Goal: Task Accomplishment & Management: Manage account settings

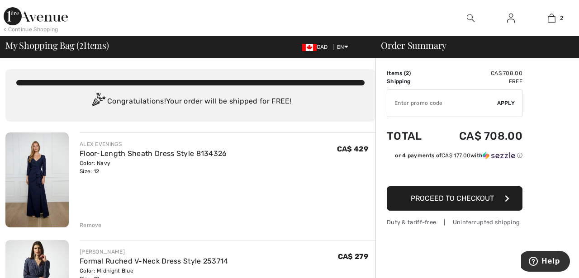
click at [87, 225] on div "Remove" at bounding box center [91, 225] width 22 height 8
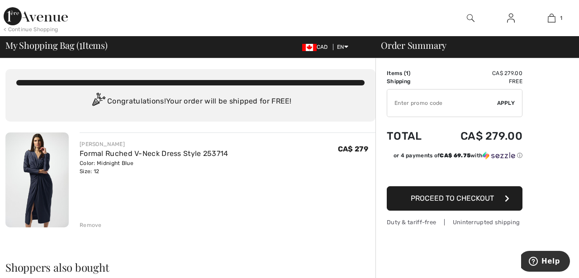
click at [508, 19] on img at bounding box center [511, 18] width 8 height 11
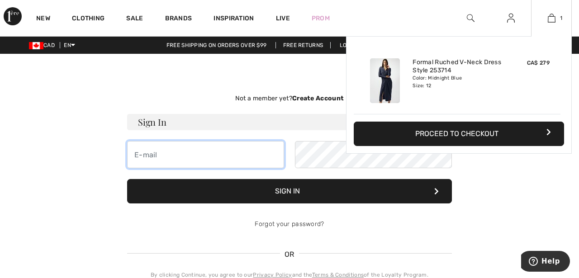
type input "[PERSON_NAME][EMAIL_ADDRESS][DOMAIN_NAME]"
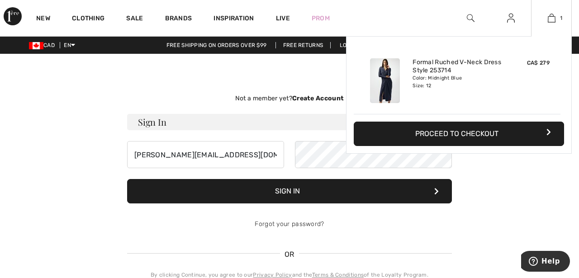
click at [493, 163] on div "Added to Bag Joseph Ribkoff Formal Ruched V-neck Dress Style 253714 CA$ 279 Col…" at bounding box center [459, 116] width 226 height 161
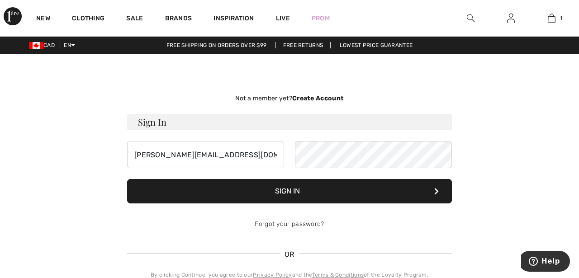
click at [273, 191] on button "Sign In" at bounding box center [289, 191] width 325 height 24
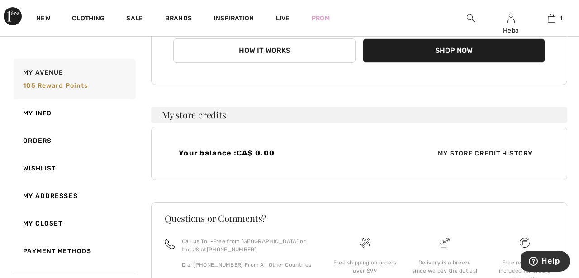
scroll to position [242, 0]
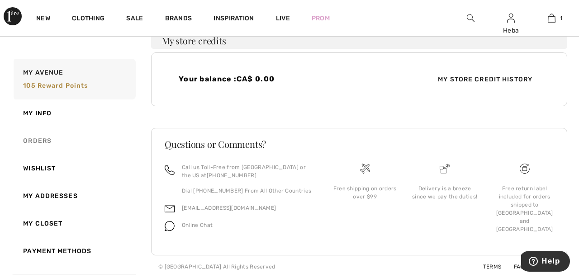
click at [45, 140] on link "Orders" at bounding box center [74, 141] width 124 height 28
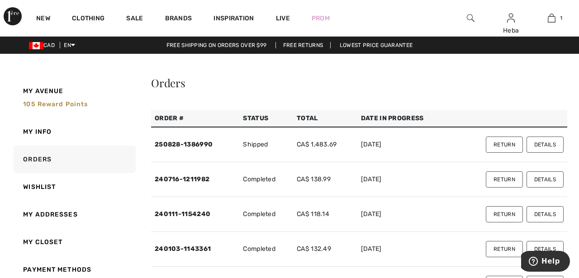
scroll to position [0, 0]
click at [503, 145] on button "Return" at bounding box center [504, 145] width 37 height 16
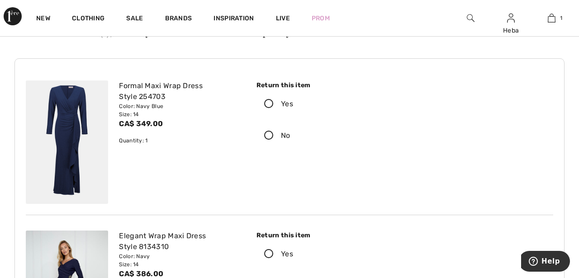
click at [270, 102] on icon at bounding box center [269, 104] width 24 height 9
click at [293, 102] on input "Yes" at bounding box center [296, 103] width 6 height 27
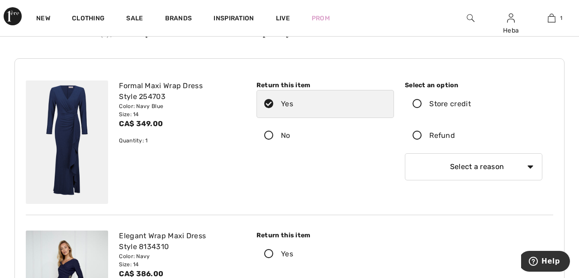
click at [416, 136] on icon at bounding box center [417, 135] width 24 height 9
click at [455, 136] on input "Refund" at bounding box center [458, 135] width 6 height 27
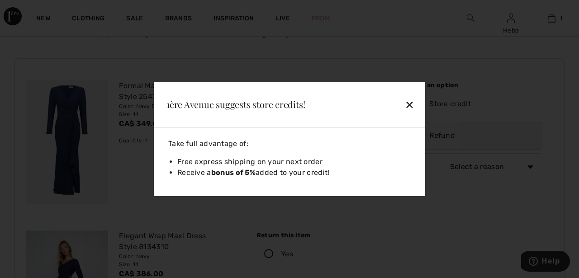
click at [414, 107] on div "✕" at bounding box center [388, 104] width 59 height 19
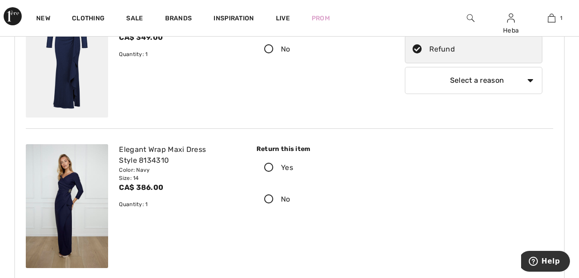
scroll to position [176, 0]
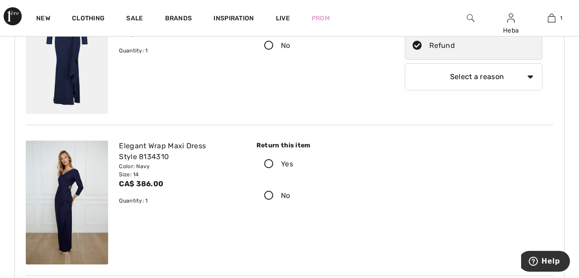
click at [270, 166] on icon at bounding box center [269, 164] width 24 height 9
click at [293, 166] on input "Yes" at bounding box center [296, 164] width 6 height 27
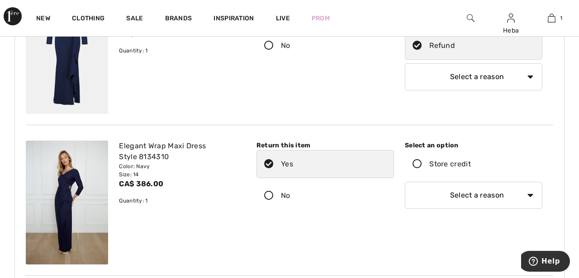
click at [532, 195] on select "Select a reason I received the wrong product or size My order arrived too late …" at bounding box center [473, 195] width 137 height 27
select select "4"
click at [551, 267] on button "Help" at bounding box center [544, 261] width 51 height 21
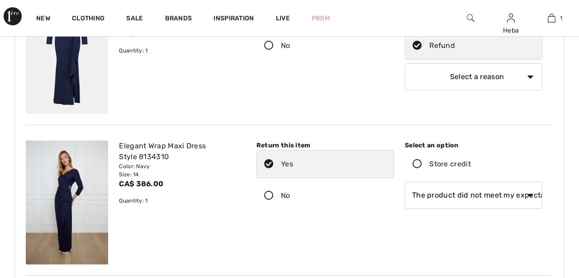
scroll to position [0, 0]
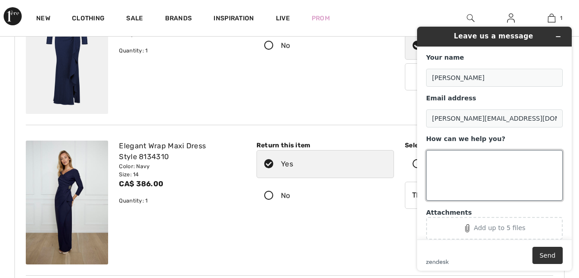
click at [457, 156] on textarea "How can we help you?" at bounding box center [494, 175] width 137 height 51
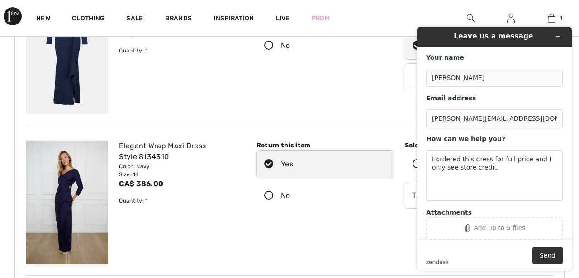
drag, startPoint x: 120, startPoint y: 147, endPoint x: 154, endPoint y: 174, distance: 43.2
click at [154, 174] on div "Elegant Wrap Maxi Dress Style 8134310 Color: Navy Size: 14 CA$ 386.00 Quantity:…" at bounding box center [180, 202] width 132 height 123
click at [121, 145] on div "Elegant Wrap Maxi Dress Style 8134310" at bounding box center [179, 152] width 121 height 22
drag, startPoint x: 119, startPoint y: 147, endPoint x: 167, endPoint y: 189, distance: 63.8
click at [167, 189] on div "Elegant Wrap Maxi Dress Style 8134310 Color: Navy Size: 14 CA$ 386.00 Quantity:…" at bounding box center [180, 202] width 132 height 123
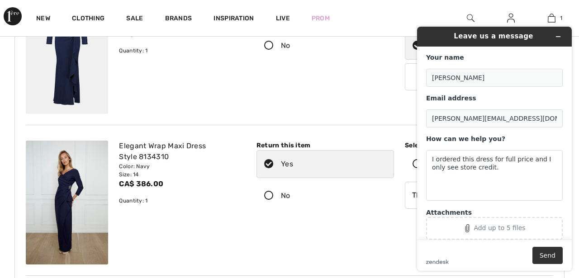
copy div "Elegant Wrap Maxi Dress Style 8134310 Color: Navy Size: 14 CA$ 386.00"
click at [444, 181] on textarea "I ordered this dress for full price and I only see store credit." at bounding box center [494, 175] width 137 height 51
paste textarea "Elegant Wrap Maxi Dress Style 8134310 Color: Navy Size: 14 CA$ 386.00"
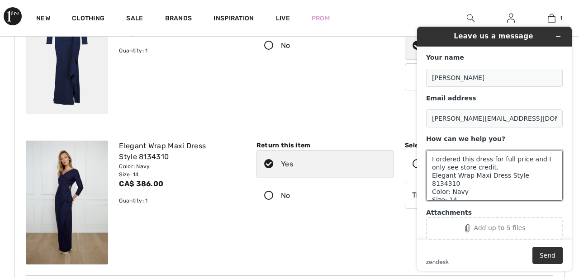
scroll to position [3, 0]
type textarea "I ordered this dress for full price and I only see store credit. Elegant Wrap M…"
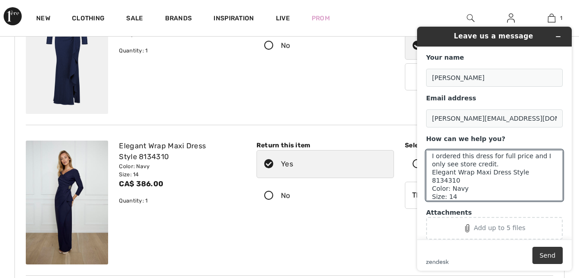
click at [548, 256] on button "Send" at bounding box center [547, 255] width 30 height 17
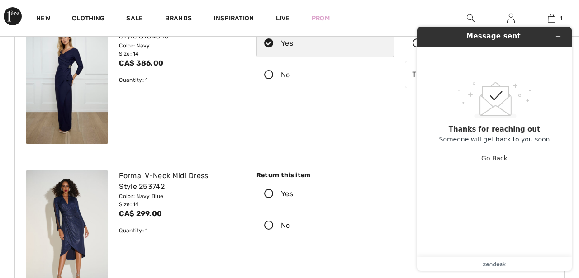
scroll to position [297, 0]
click at [378, 212] on label "No" at bounding box center [324, 225] width 137 height 28
click at [296, 212] on input "No" at bounding box center [293, 225] width 6 height 27
radio input "true"
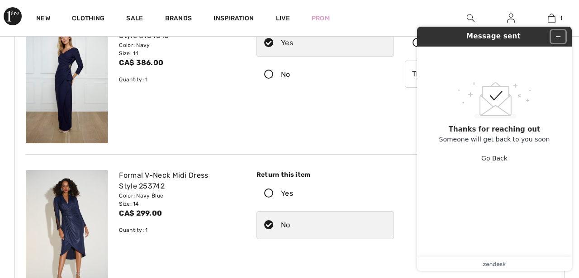
click at [560, 36] on icon "Minimize widget" at bounding box center [558, 36] width 6 height 6
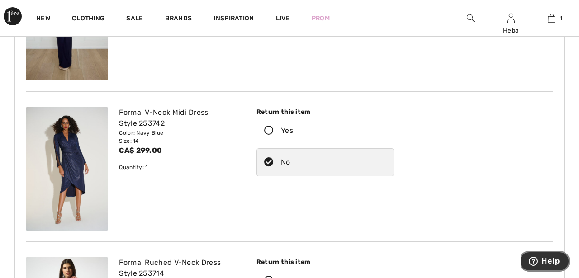
scroll to position [360, 0]
click at [270, 132] on icon at bounding box center [269, 131] width 24 height 9
click at [293, 132] on input "Yes" at bounding box center [296, 131] width 6 height 27
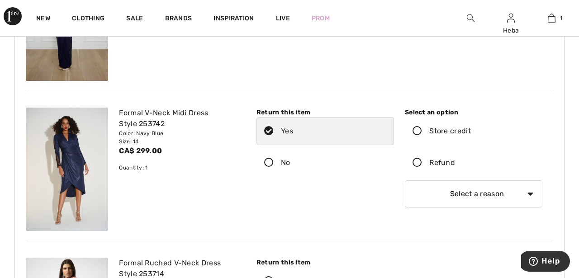
click at [416, 163] on icon at bounding box center [417, 162] width 24 height 9
click at [455, 163] on input "Refund" at bounding box center [458, 162] width 6 height 27
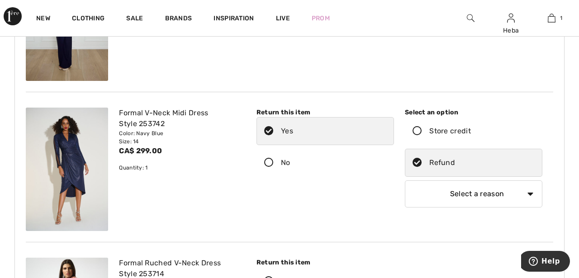
click at [532, 195] on select "Select a reason I received the wrong product or size My order arrived too late …" at bounding box center [473, 193] width 137 height 27
select select "4"
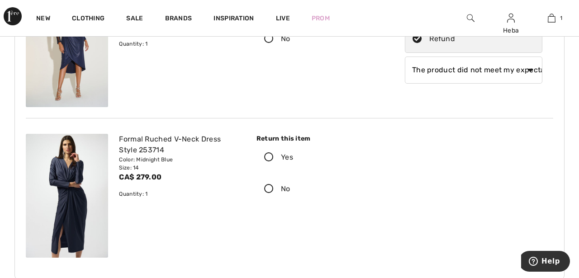
scroll to position [482, 0]
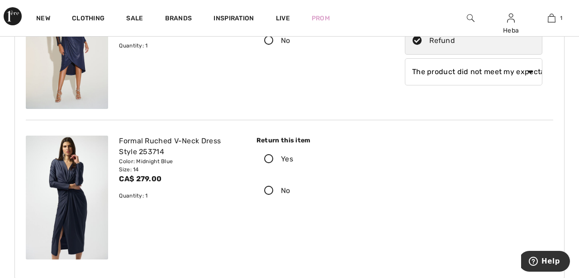
click at [271, 158] on icon at bounding box center [269, 159] width 24 height 9
click at [293, 158] on input "Yes" at bounding box center [296, 159] width 6 height 27
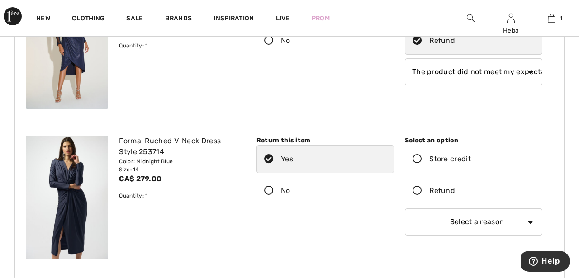
click at [418, 190] on icon at bounding box center [417, 190] width 24 height 9
click at [455, 190] on input "Refund" at bounding box center [458, 190] width 6 height 27
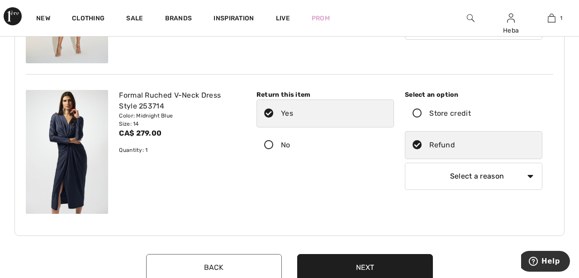
scroll to position [530, 0]
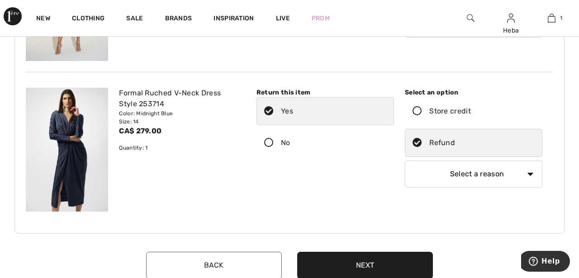
click at [535, 172] on select "Select a reason I received the wrong product or size My order arrived too late …" at bounding box center [473, 174] width 137 height 27
select select "6"
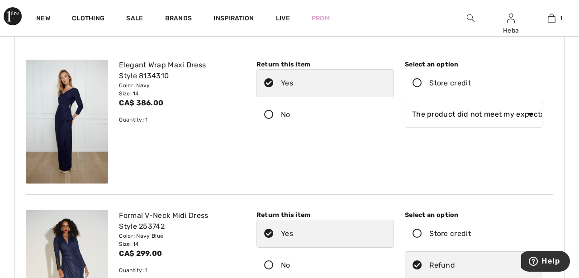
scroll to position [197, 0]
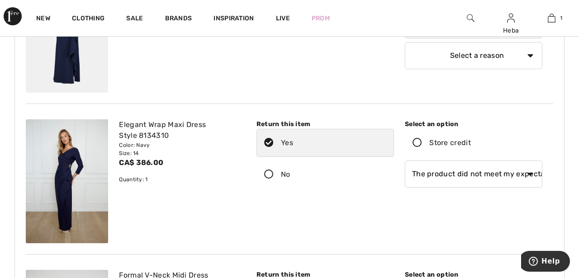
click at [504, 171] on select "Select a reason I received the wrong product or size My order arrived too late …" at bounding box center [473, 174] width 137 height 27
click at [531, 177] on select "Select a reason I received the wrong product or size My order arrived too late …" at bounding box center [473, 174] width 137 height 27
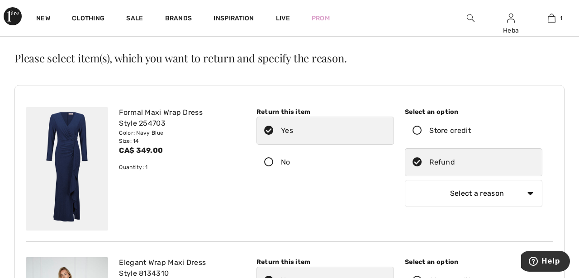
scroll to position [71, 0]
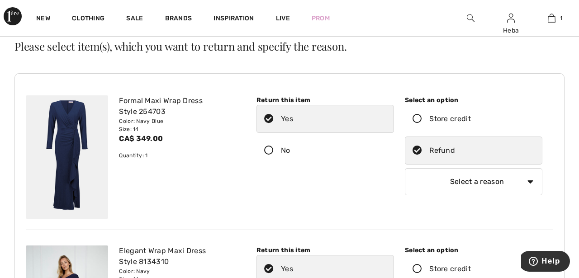
click at [526, 182] on select "Select a reason I received the wrong product or size My order arrived too late …" at bounding box center [473, 181] width 137 height 27
select select "other"
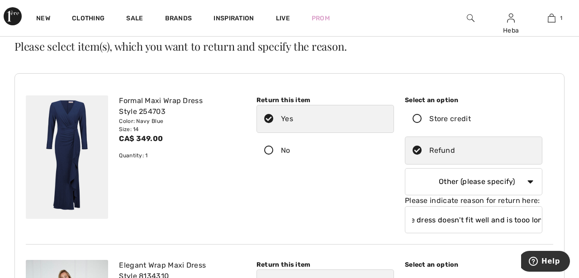
scroll to position [0, 15]
type input "The dress doesn't fit well and is tooo long"
click at [345, 198] on div "Return this item Yes No" at bounding box center [325, 161] width 148 height 133
click at [466, 241] on div "Formal Maxi Wrap Dress Style 254703 Color: Navy Blue Size: 14 CA$ 349.00 Quanti…" at bounding box center [289, 165] width 527 height 160
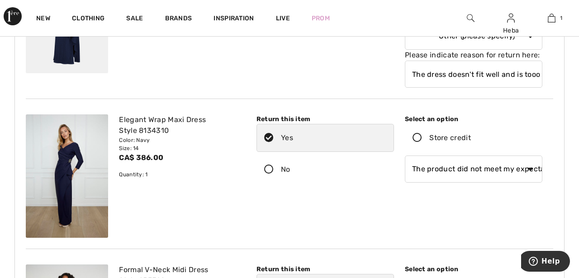
scroll to position [219, 0]
